Goal: Navigation & Orientation: Find specific page/section

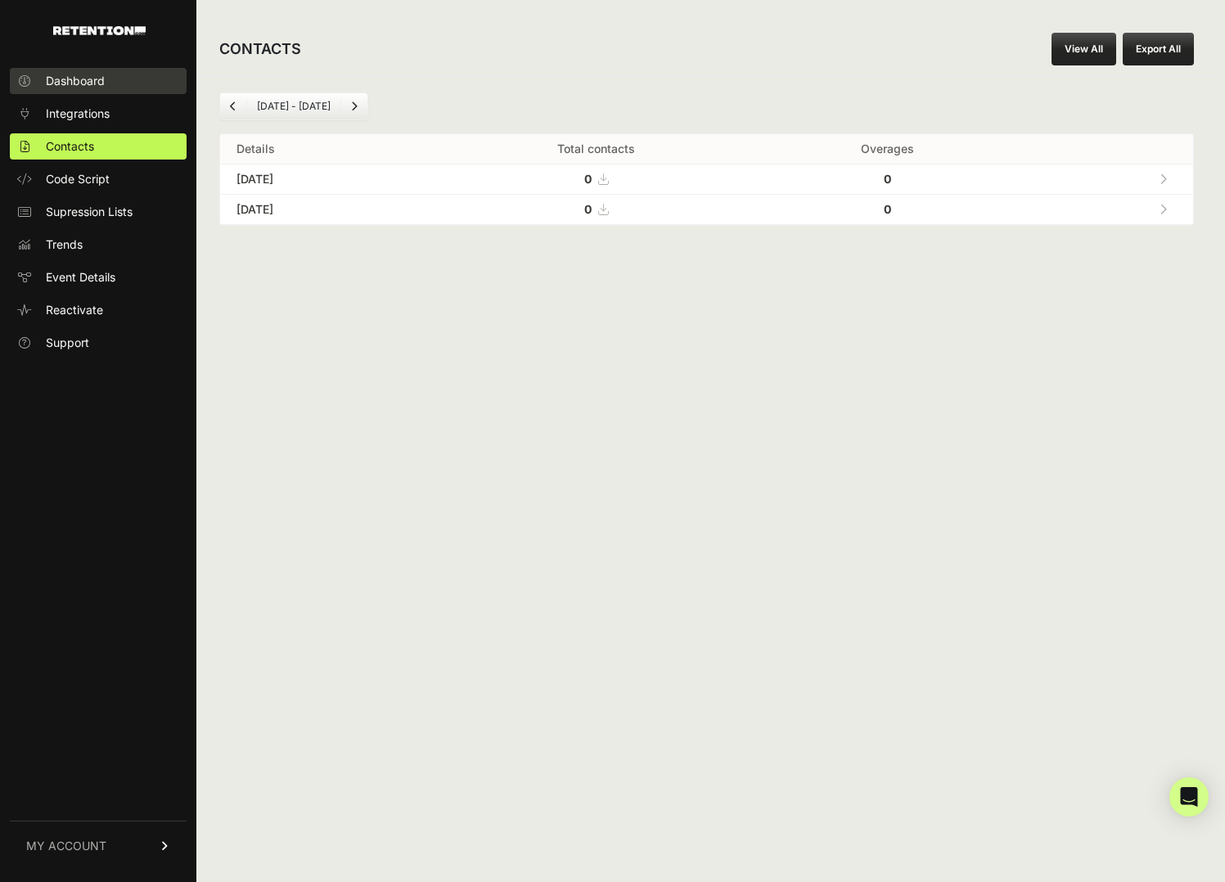
click at [69, 83] on span "Dashboard" at bounding box center [75, 81] width 59 height 16
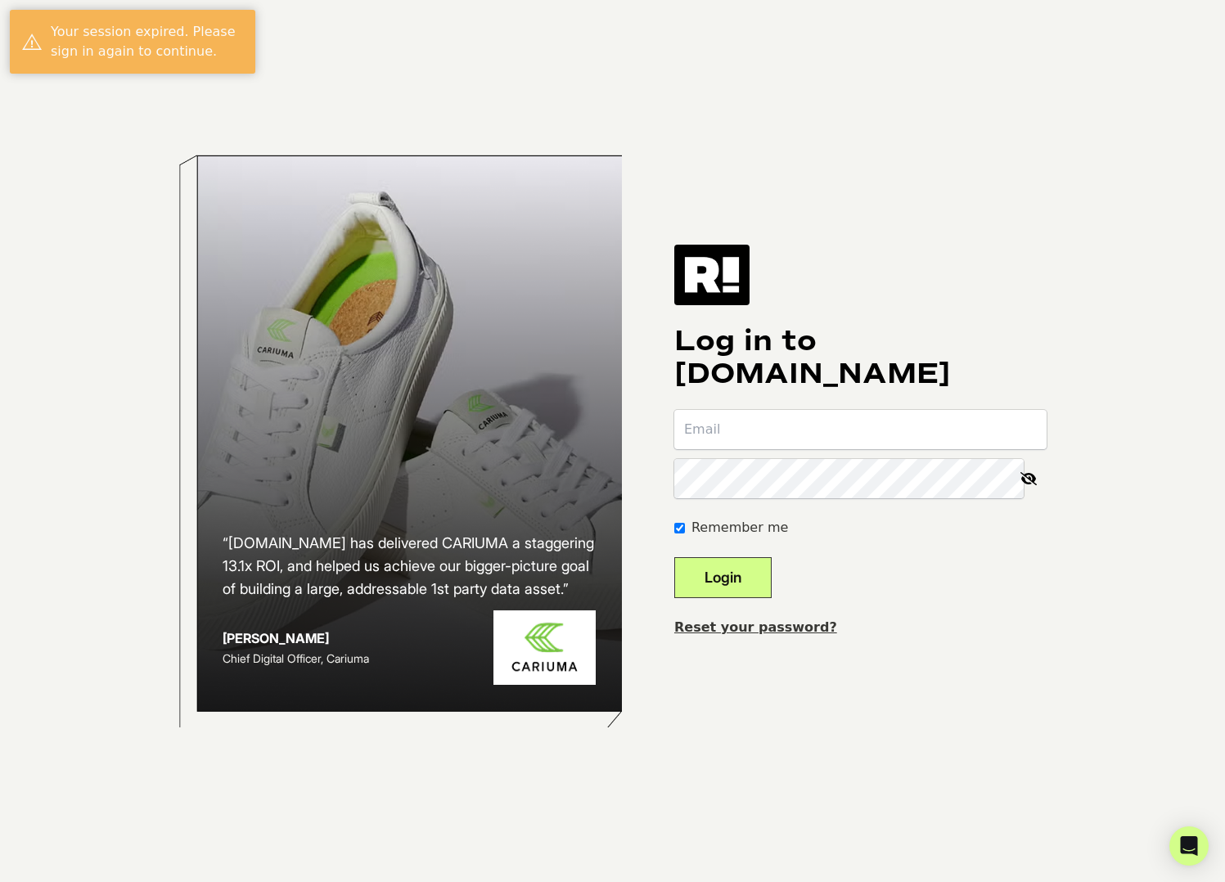
click at [0, 882] on com-1password-button at bounding box center [0, 882] width 0 height 0
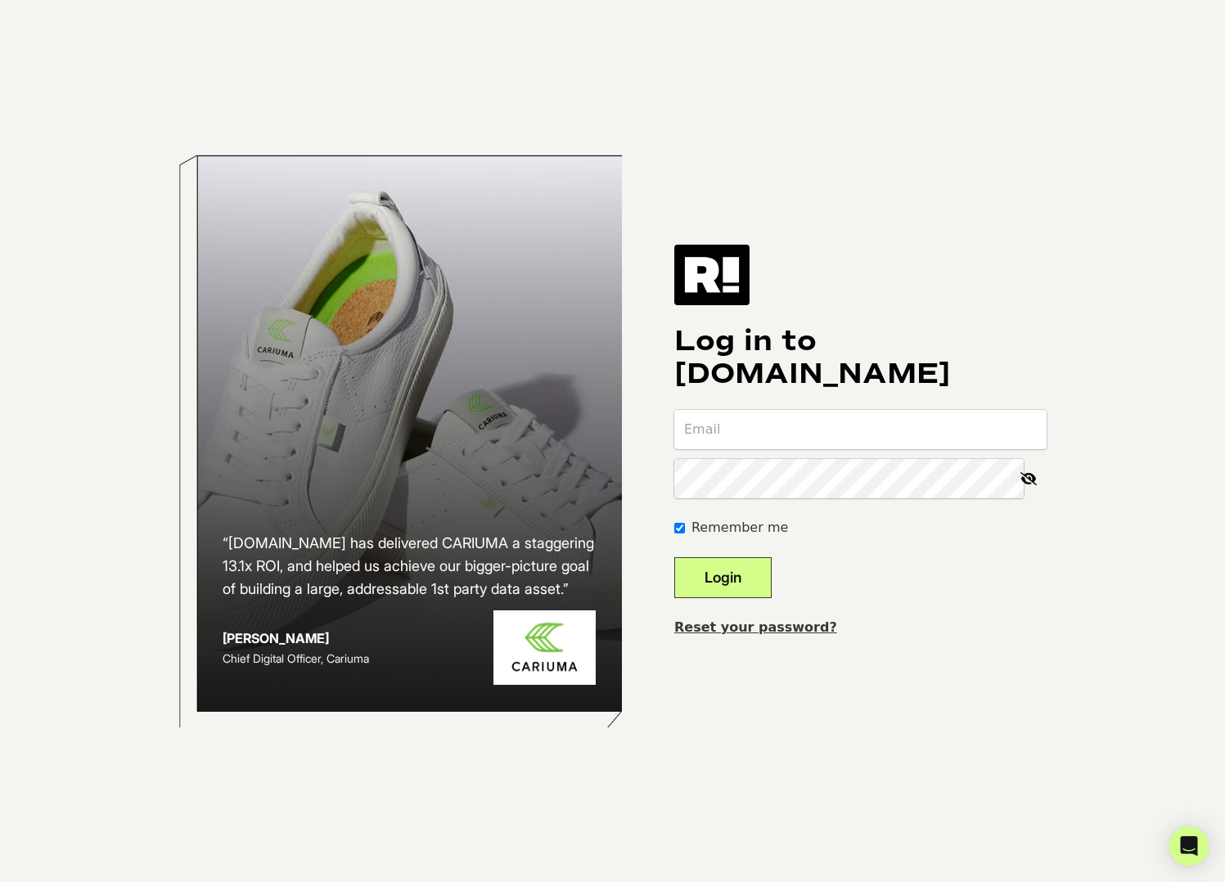
type input "richard+1@retailcloud.io"
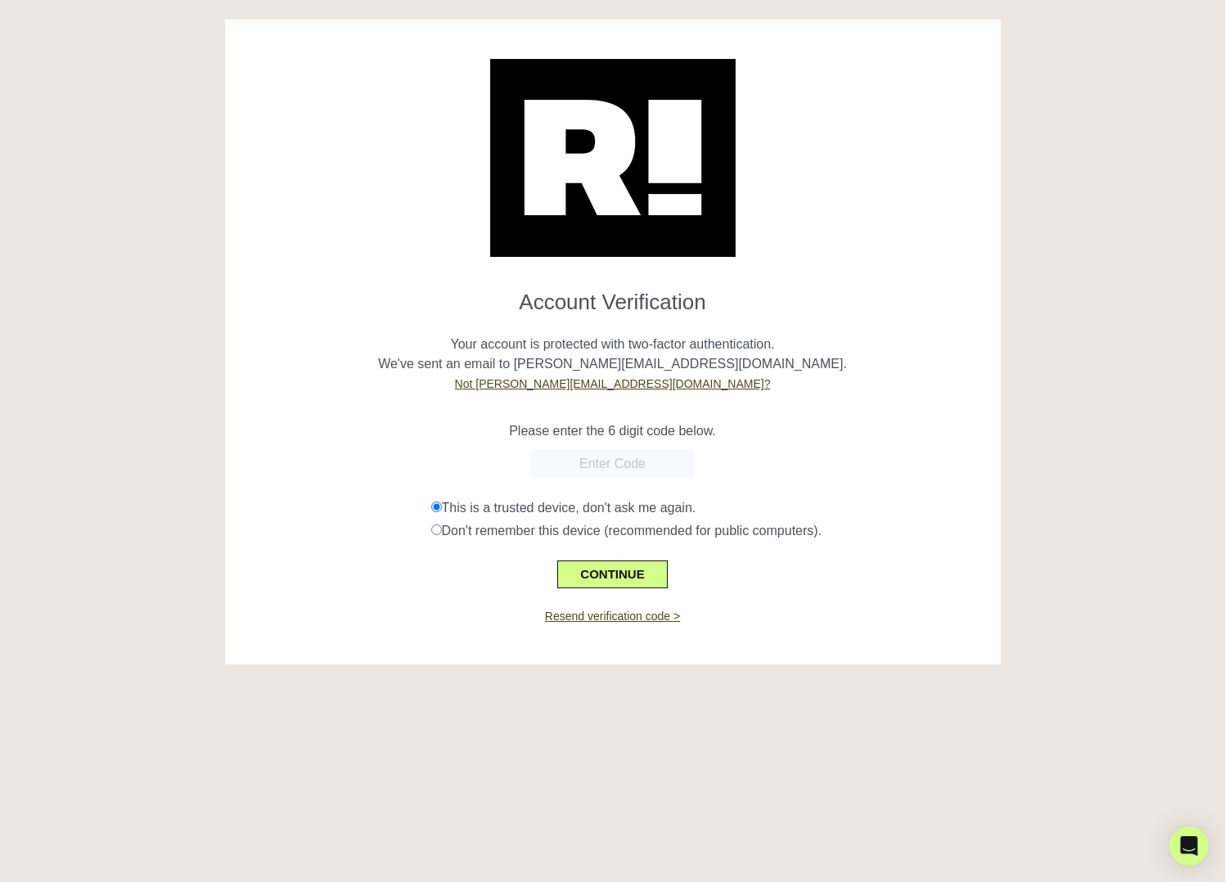
click at [847, 371] on p "Your account is protected with two-factor authentication. We've sent an email t…" at bounding box center [612, 354] width 751 height 79
click at [596, 479] on form "Account Verification Your account is protected with two-factor authentication. …" at bounding box center [612, 433] width 751 height 312
click at [607, 461] on input "text" at bounding box center [613, 463] width 164 height 29
paste input "487417"
type input "487417"
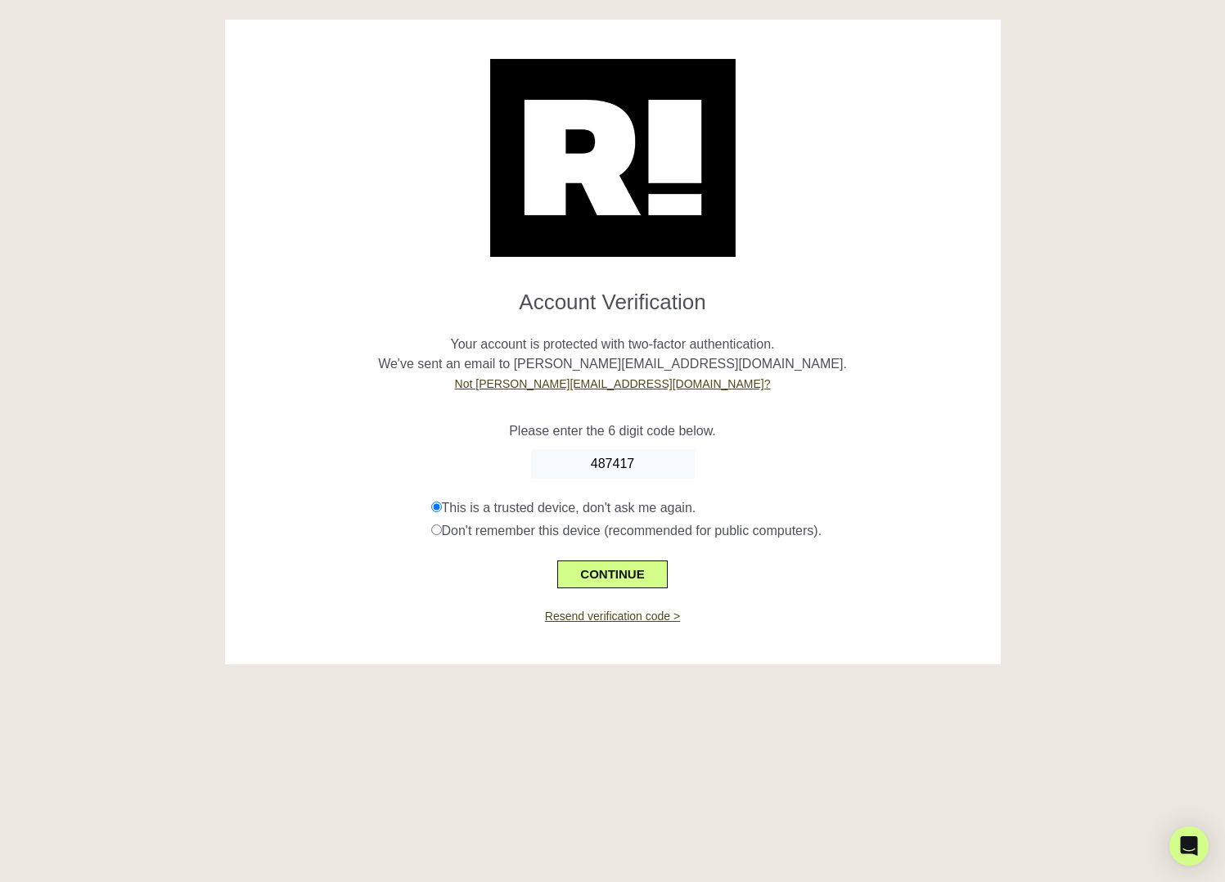
click at [857, 408] on div "Please enter the 6 digit code below." at bounding box center [612, 421] width 751 height 39
click at [617, 574] on button "CONTINUE" at bounding box center [612, 575] width 110 height 28
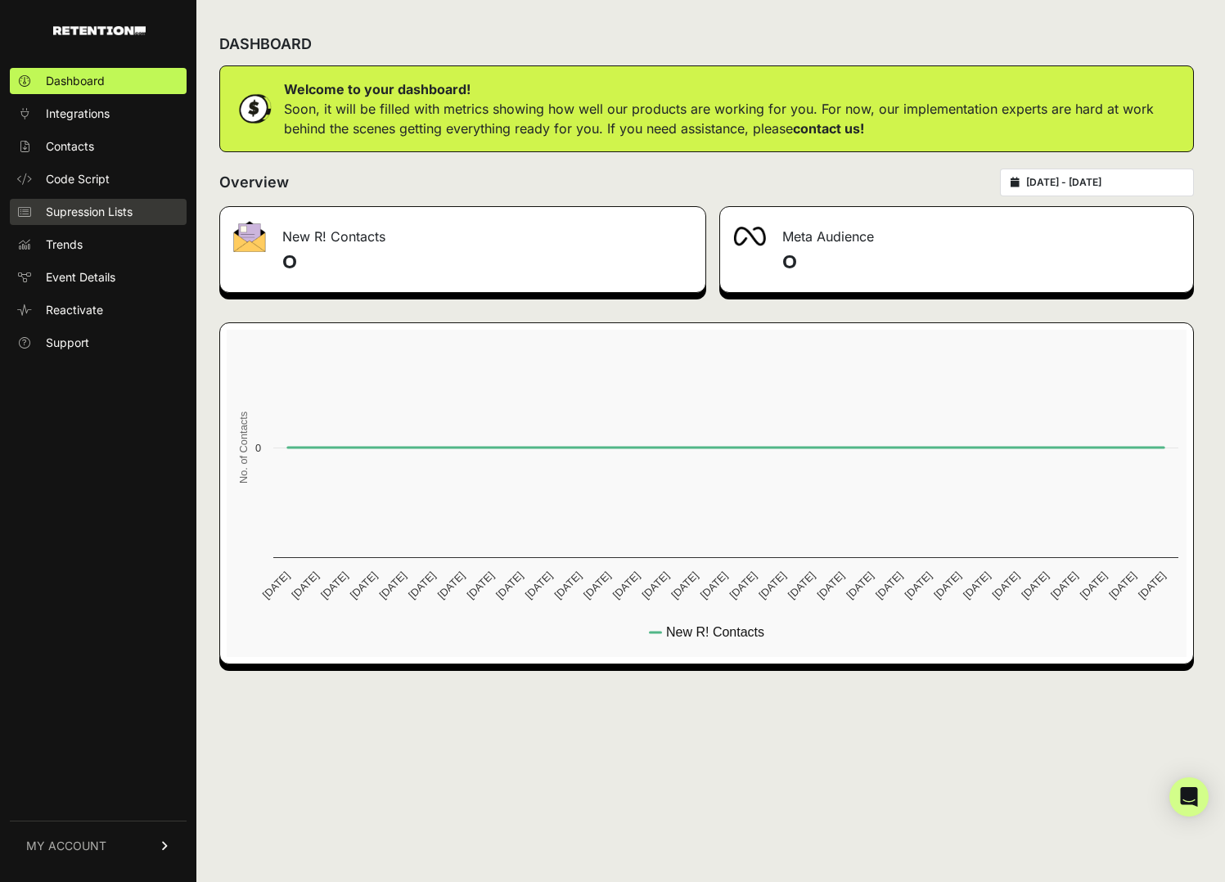
click at [104, 215] on span "Supression Lists" at bounding box center [89, 212] width 87 height 16
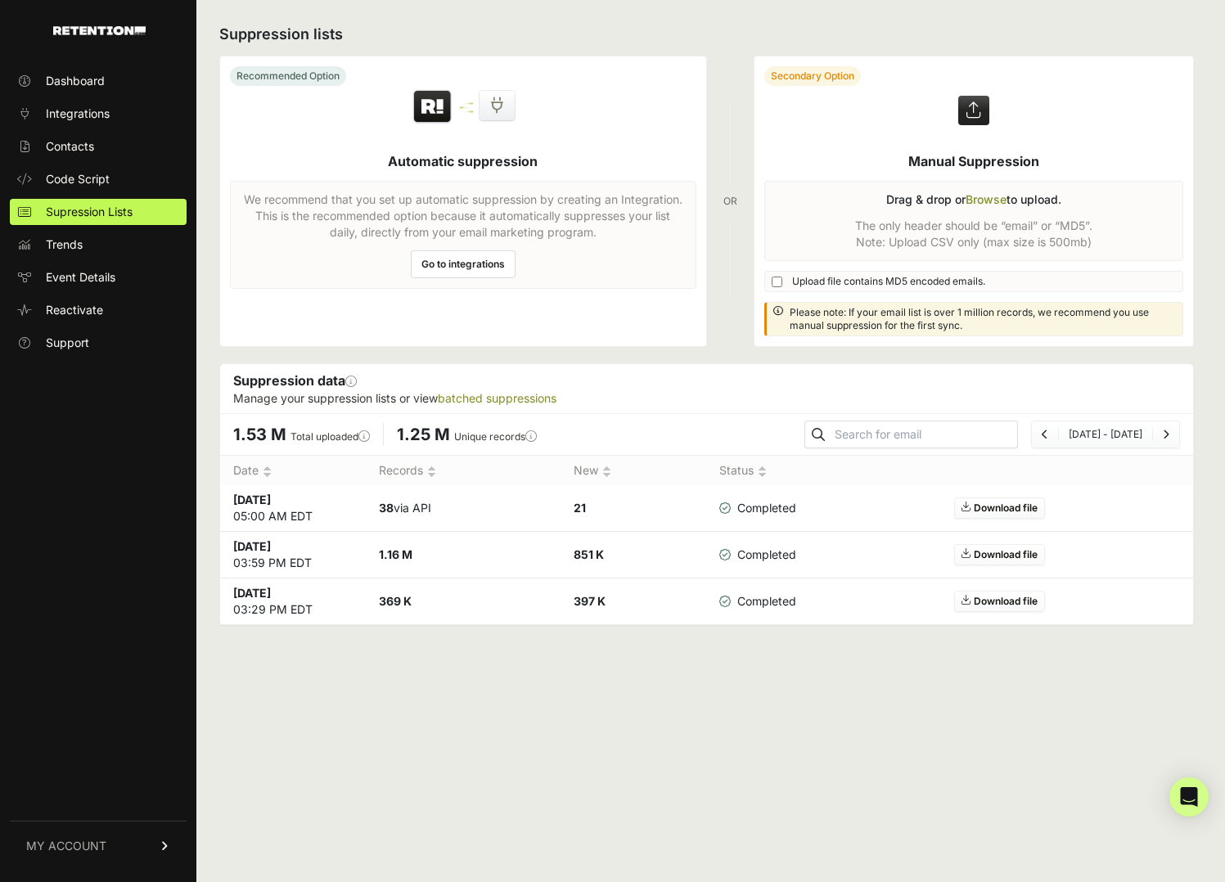
click at [750, 133] on div "Recommended Option Automatic suppression We recommend that you set up automatic…" at bounding box center [706, 201] width 975 height 291
click at [67, 178] on span "Code Script" at bounding box center [78, 179] width 64 height 16
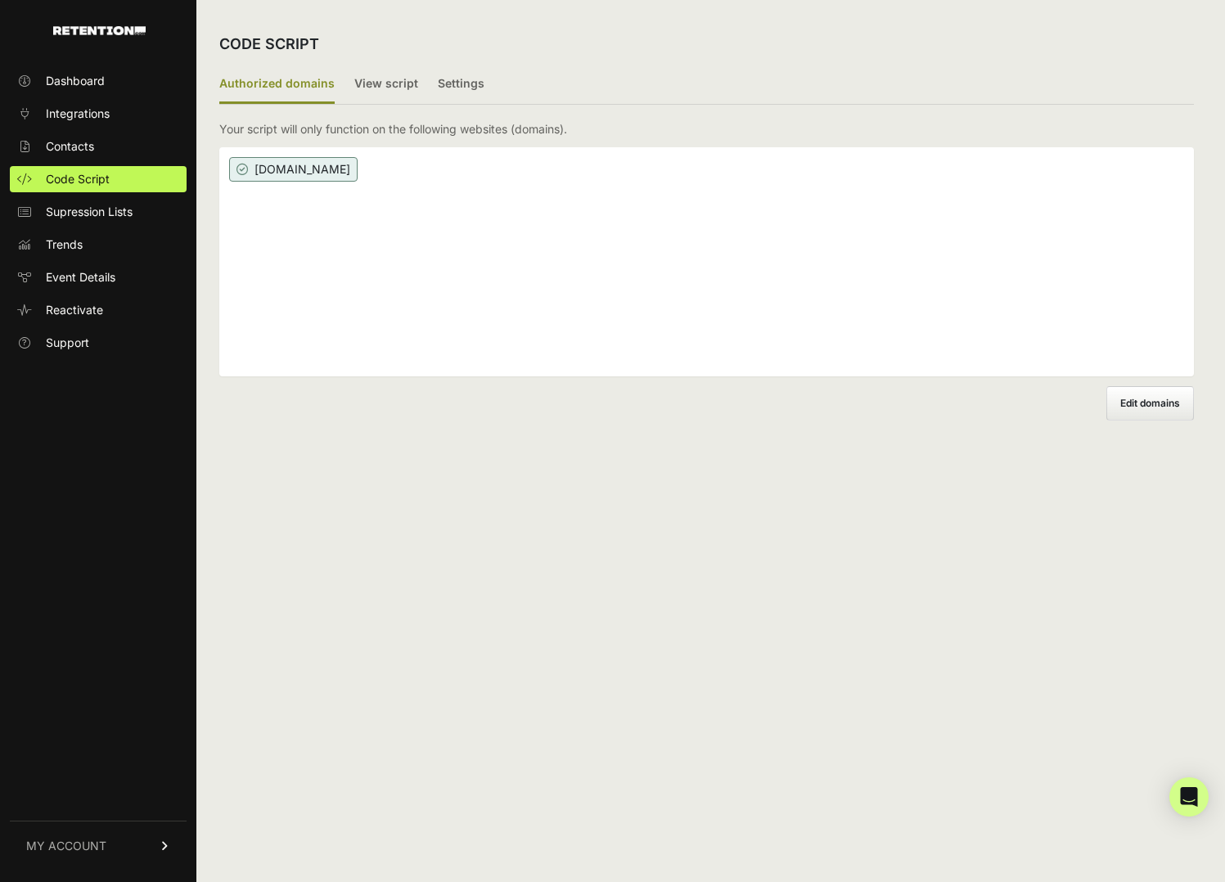
click at [65, 142] on span "Contacts" at bounding box center [70, 146] width 48 height 16
